Goal: Task Accomplishment & Management: Use online tool/utility

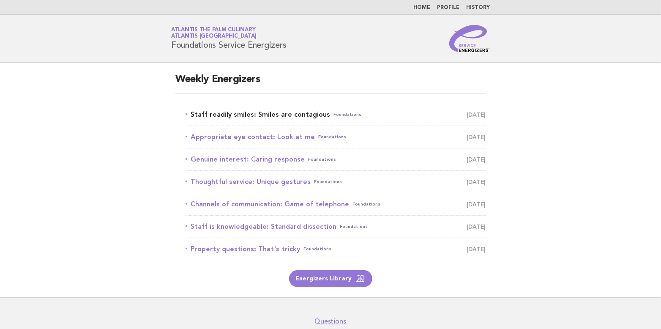
click at [248, 115] on link "Staff readily smiles: Smiles are contagious Foundations August 25" at bounding box center [336, 115] width 300 height 12
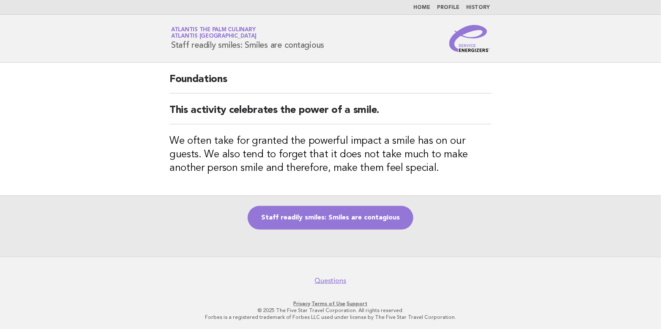
drag, startPoint x: 171, startPoint y: 42, endPoint x: 327, endPoint y: 53, distance: 156.8
click at [327, 53] on header "Service Energizers Atlantis The Palm Culinary Atlantis Dubai Staff readily smil…" at bounding box center [330, 39] width 661 height 48
copy h1 "Staff readily smiles: Smiles are contagious"
click at [351, 219] on link "Staff readily smiles: Smiles are contagious" at bounding box center [331, 218] width 166 height 24
click at [360, 218] on link "Staff readily smiles: Smiles are contagious" at bounding box center [331, 218] width 166 height 24
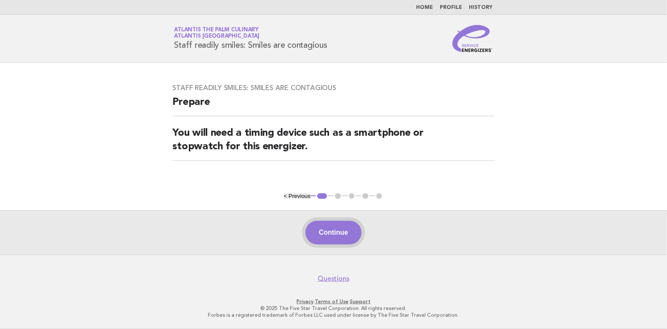
click at [344, 232] on button "Continue" at bounding box center [334, 233] width 56 height 24
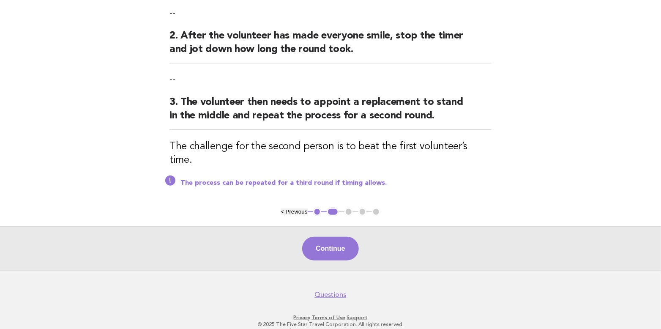
scroll to position [205, 0]
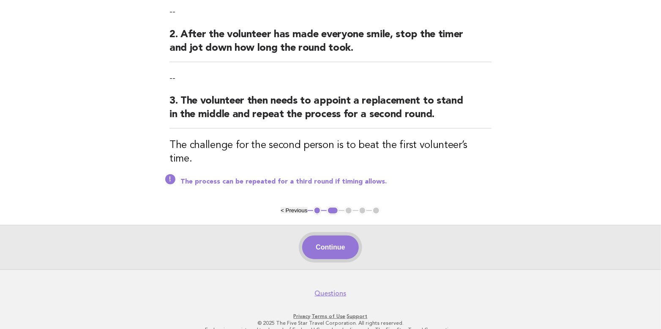
click at [340, 235] on button "Continue" at bounding box center [330, 247] width 56 height 24
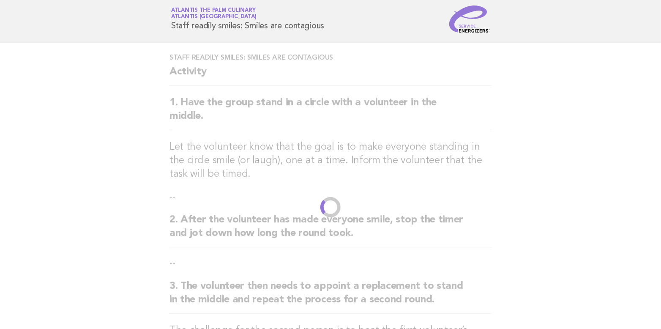
scroll to position [0, 0]
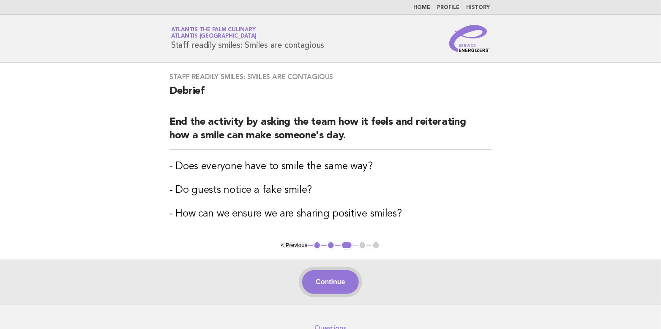
click at [332, 279] on button "Continue" at bounding box center [330, 282] width 56 height 24
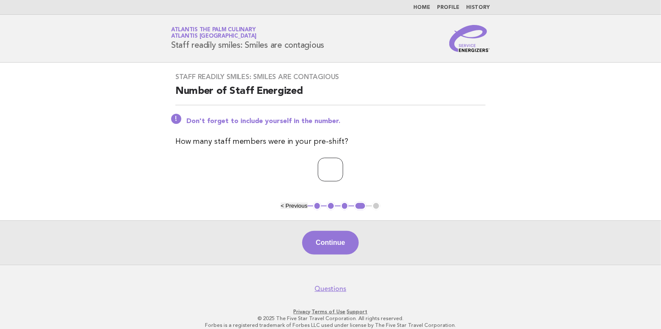
click at [343, 166] on input "*" at bounding box center [330, 170] width 25 height 24
type input "*"
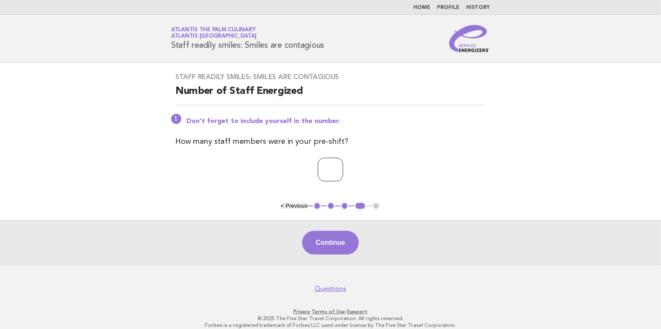
click at [343, 166] on input "*" at bounding box center [330, 170] width 25 height 24
click at [330, 245] on button "Continue" at bounding box center [330, 243] width 56 height 24
